Goal: Task Accomplishment & Management: Use online tool/utility

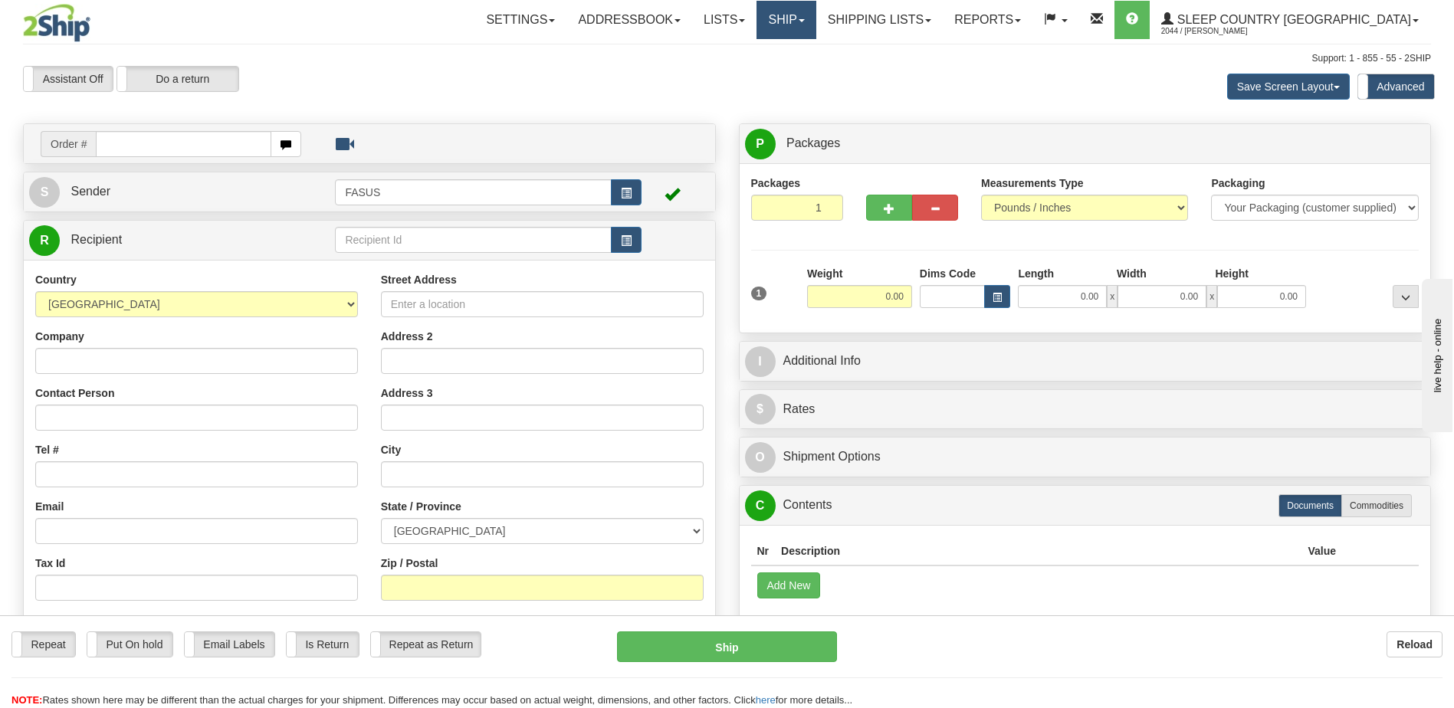
click at [816, 15] on link "Ship" at bounding box center [786, 20] width 59 height 38
click at [800, 74] on span "OnHold / Order Queue" at bounding box center [746, 73] width 108 height 12
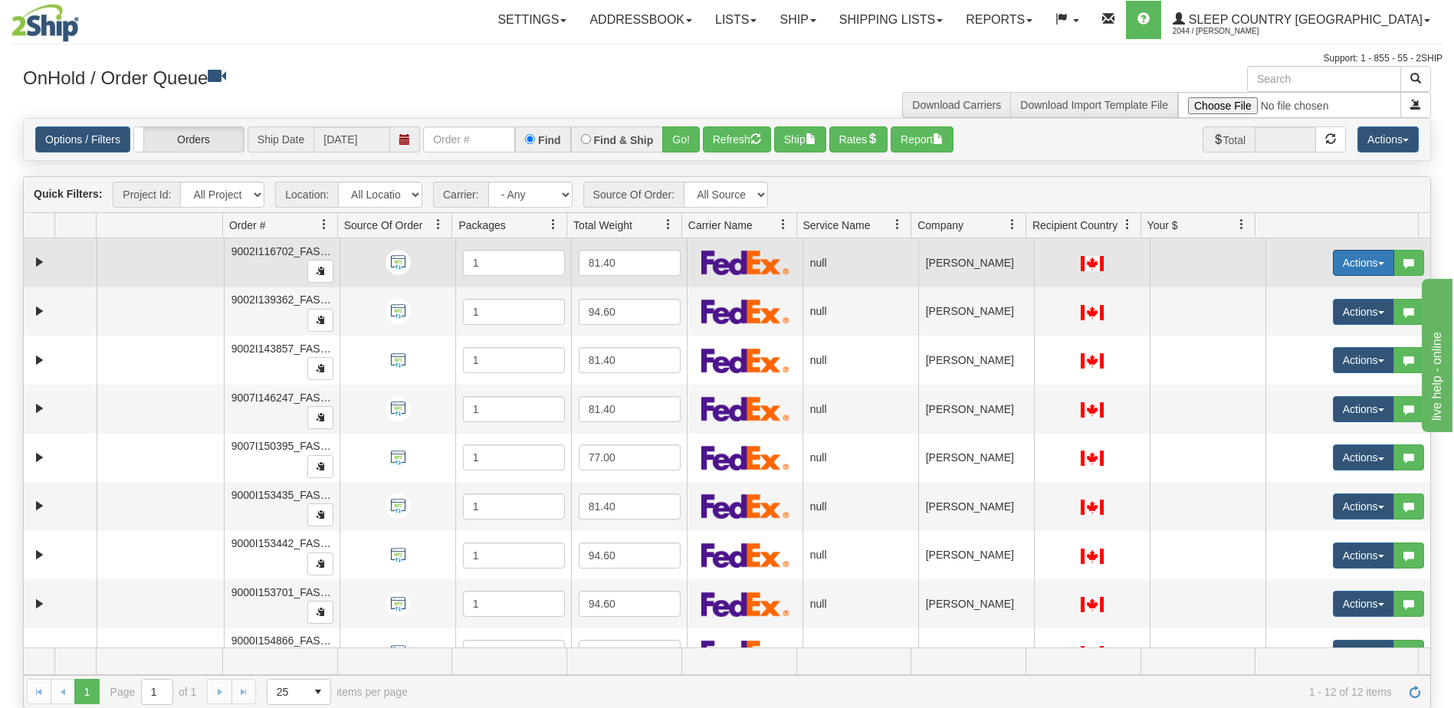
click at [1340, 261] on button "Actions" at bounding box center [1363, 263] width 61 height 26
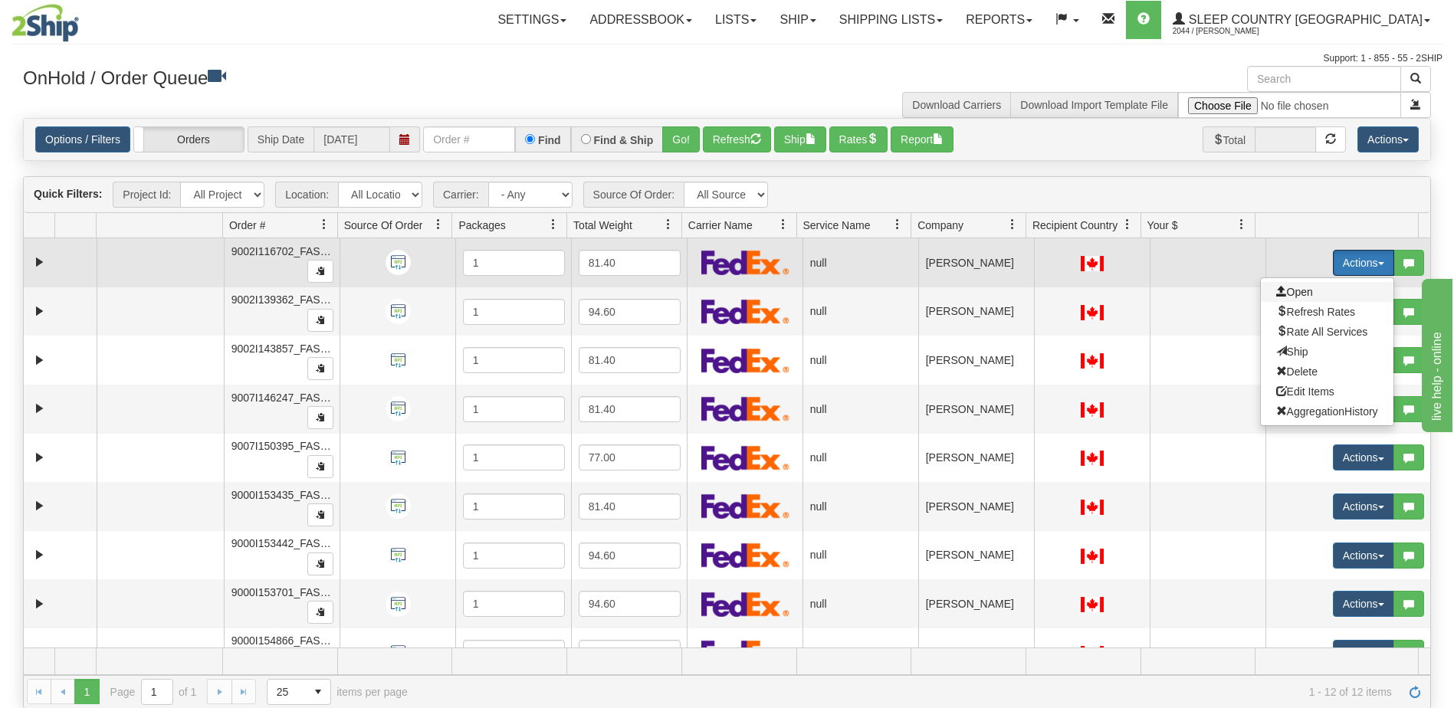
click at [1276, 291] on span "Open" at bounding box center [1294, 292] width 37 height 12
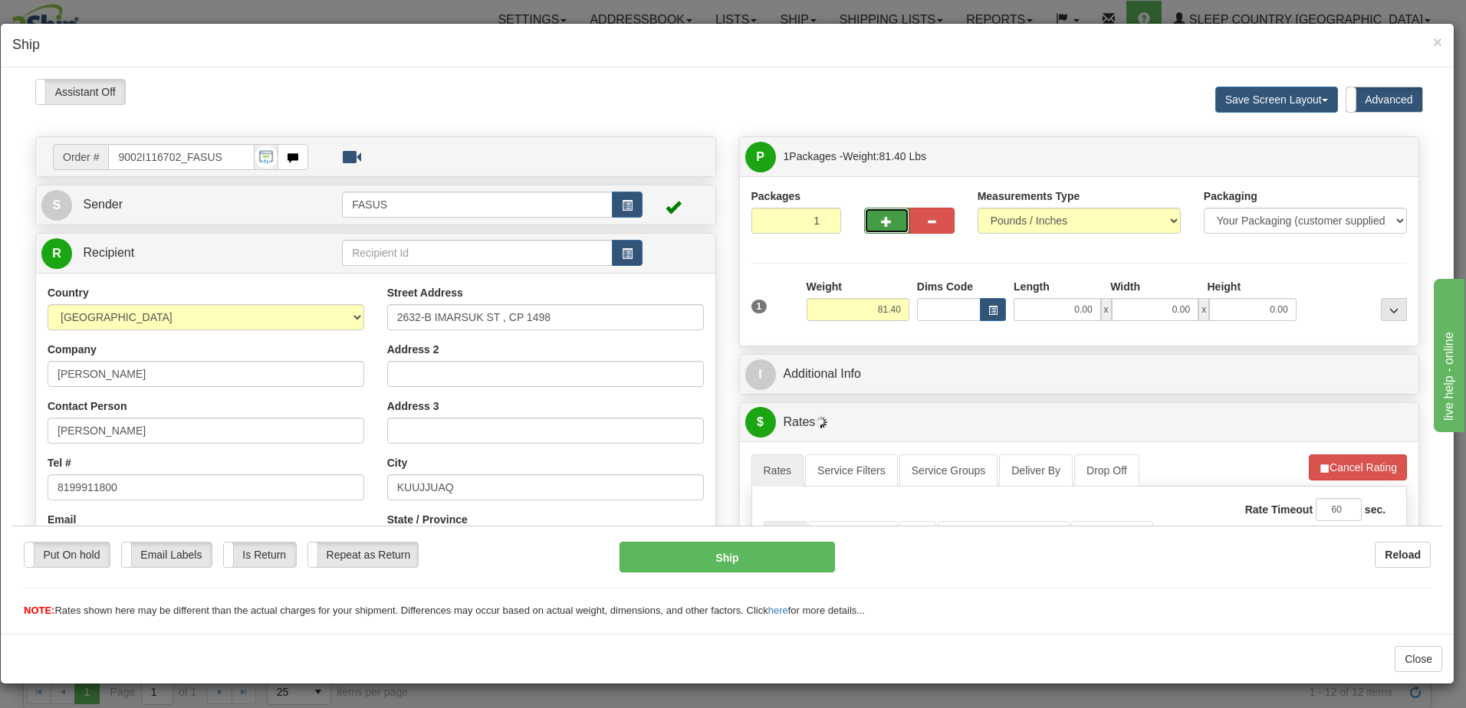
click at [882, 221] on span "button" at bounding box center [886, 221] width 11 height 10
type input "2"
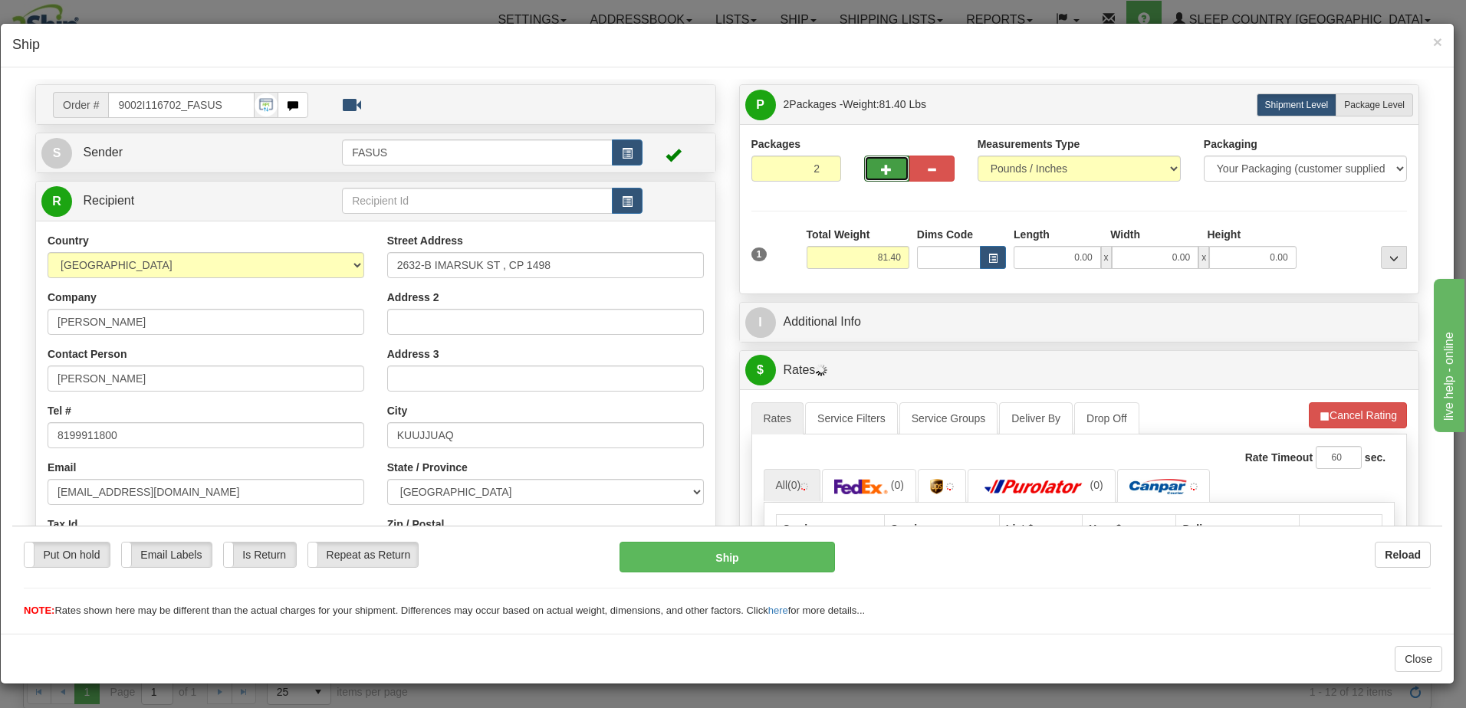
scroll to position [153, 0]
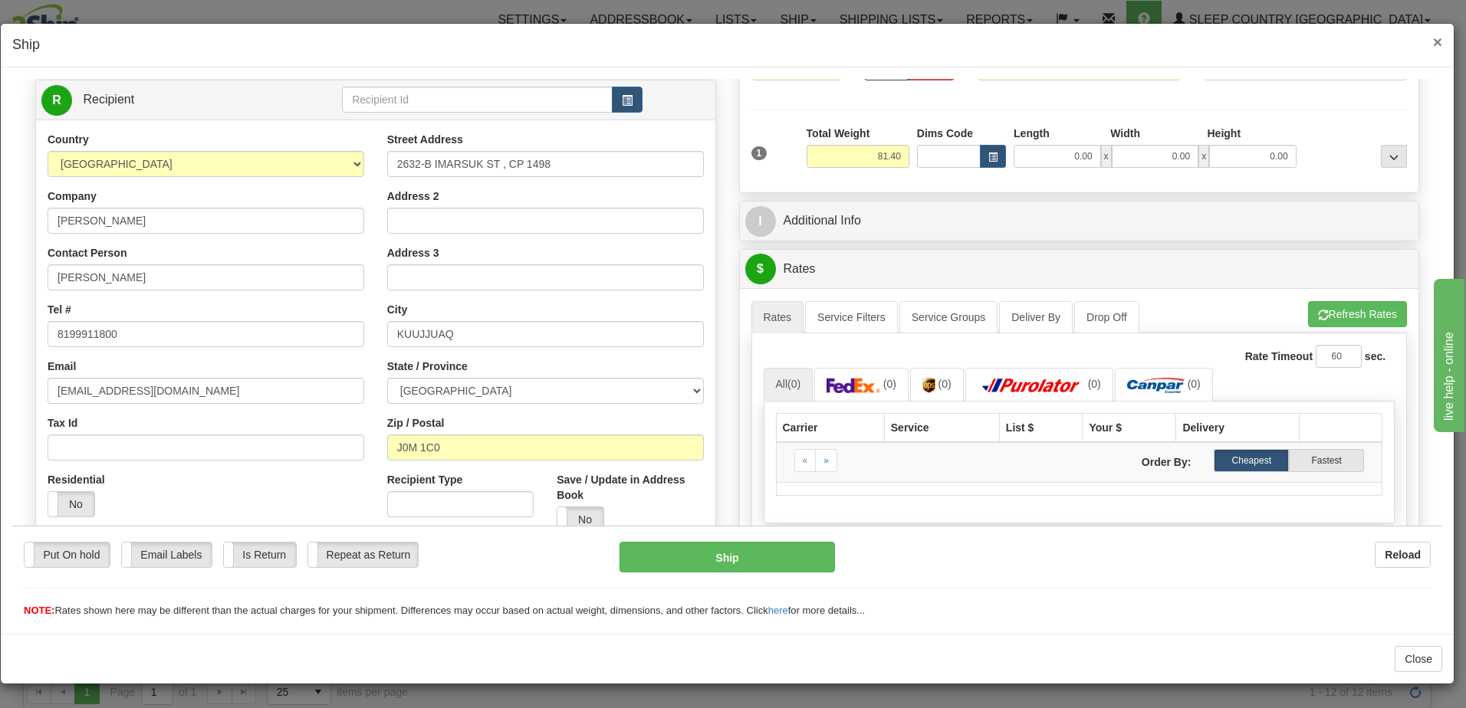
click at [1440, 43] on span "×" at bounding box center [1437, 42] width 9 height 18
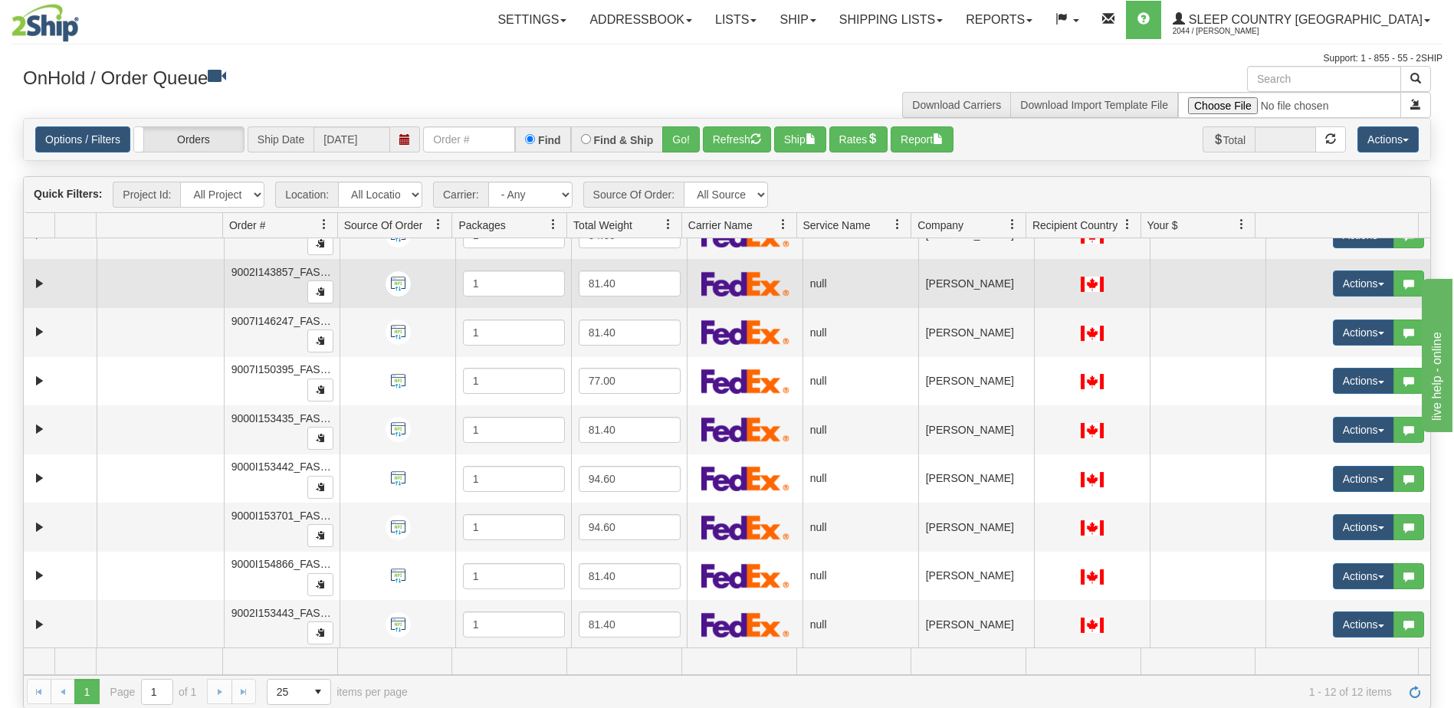
scroll to position [0, 0]
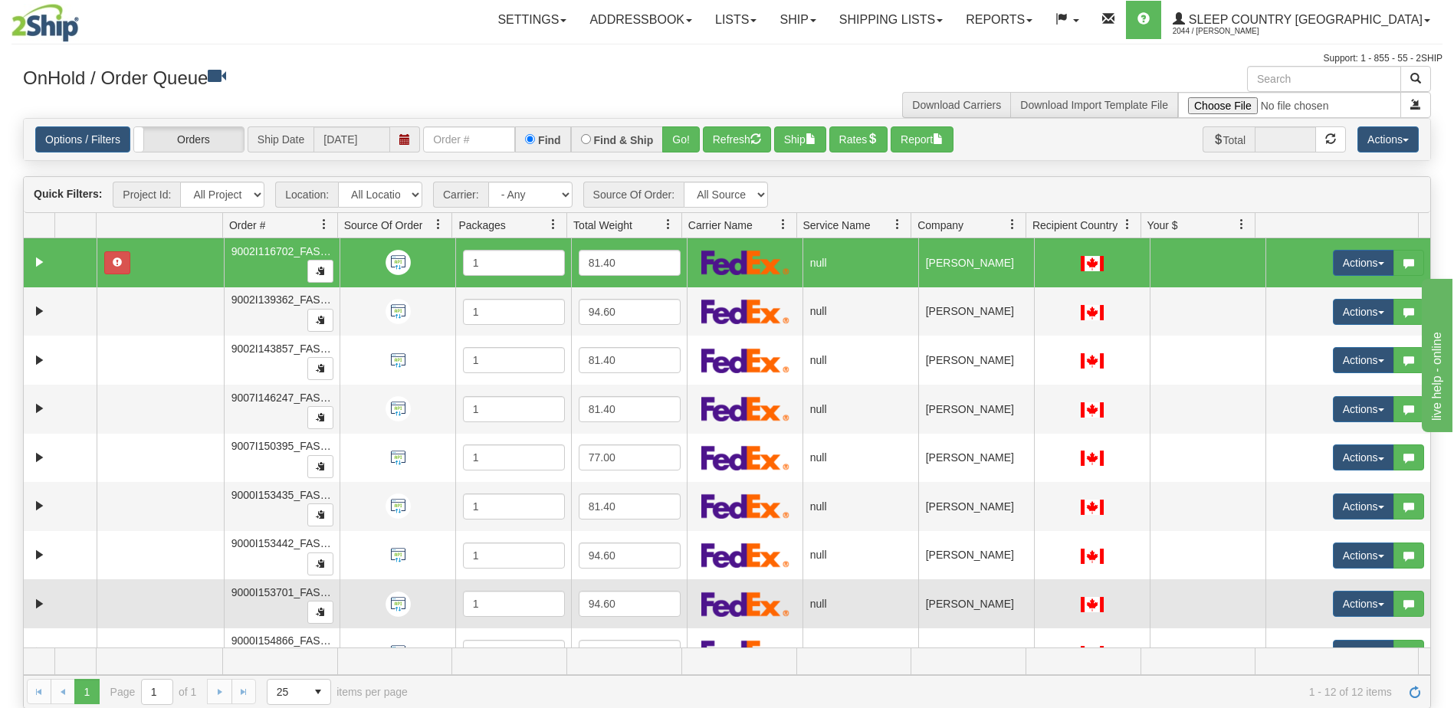
click at [973, 607] on td "[PERSON_NAME]" at bounding box center [976, 604] width 116 height 49
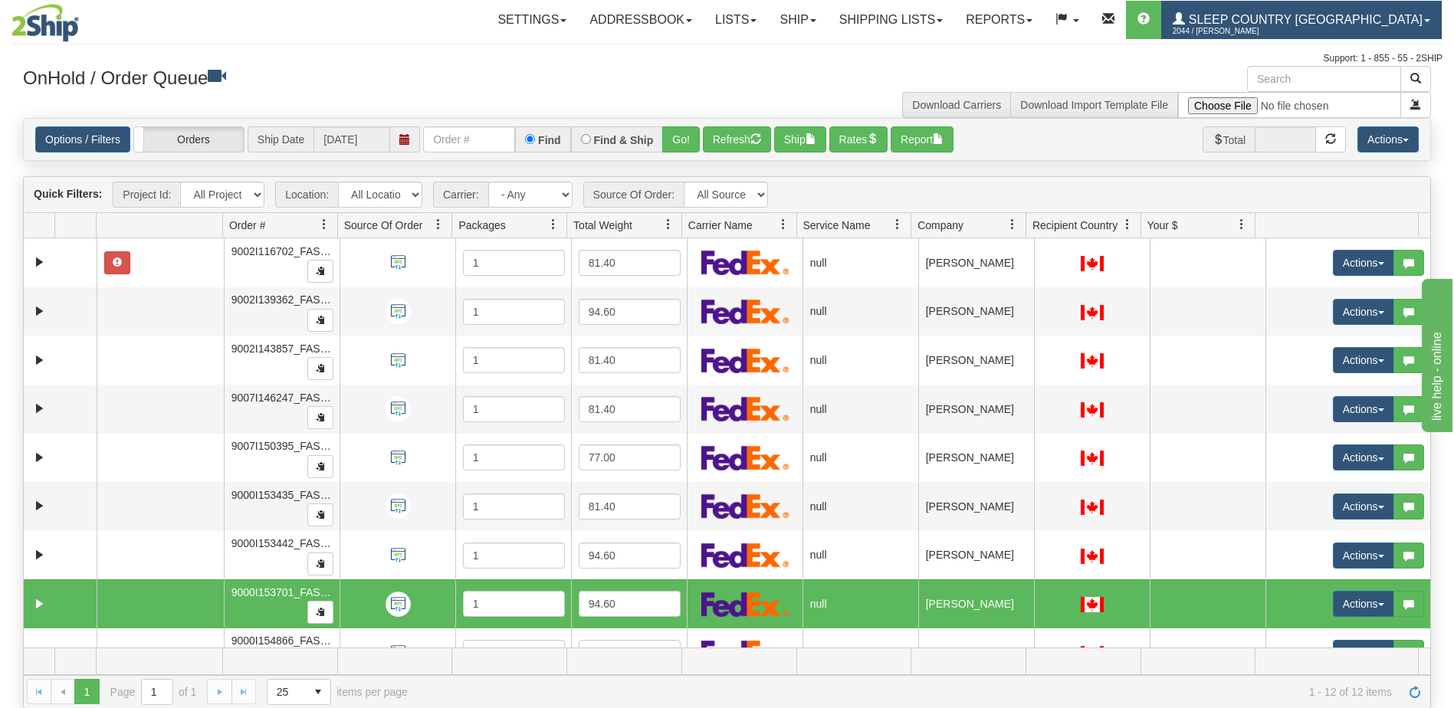
click at [1288, 25] on span "2044 / [PERSON_NAME]" at bounding box center [1230, 31] width 115 height 15
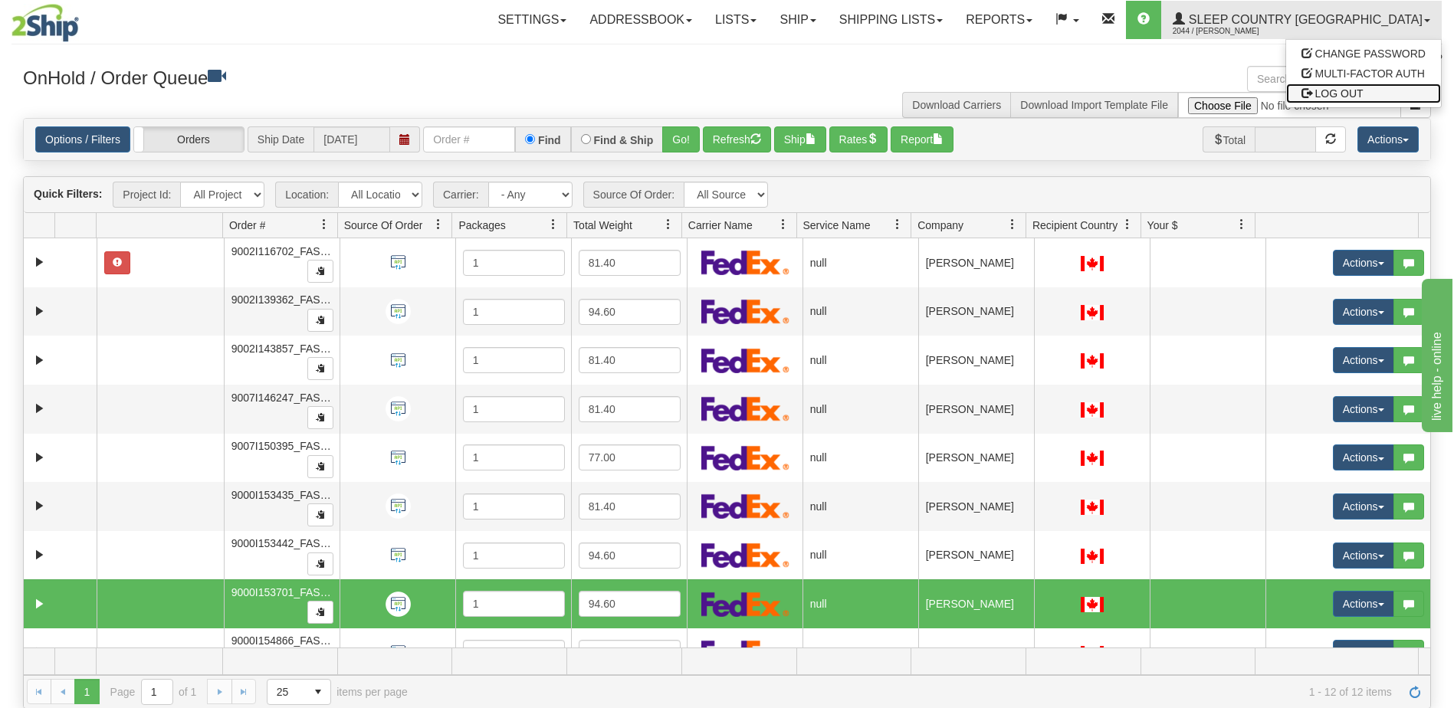
click at [1350, 92] on span "LOG OUT" at bounding box center [1339, 93] width 48 height 12
